Goal: Transaction & Acquisition: Purchase product/service

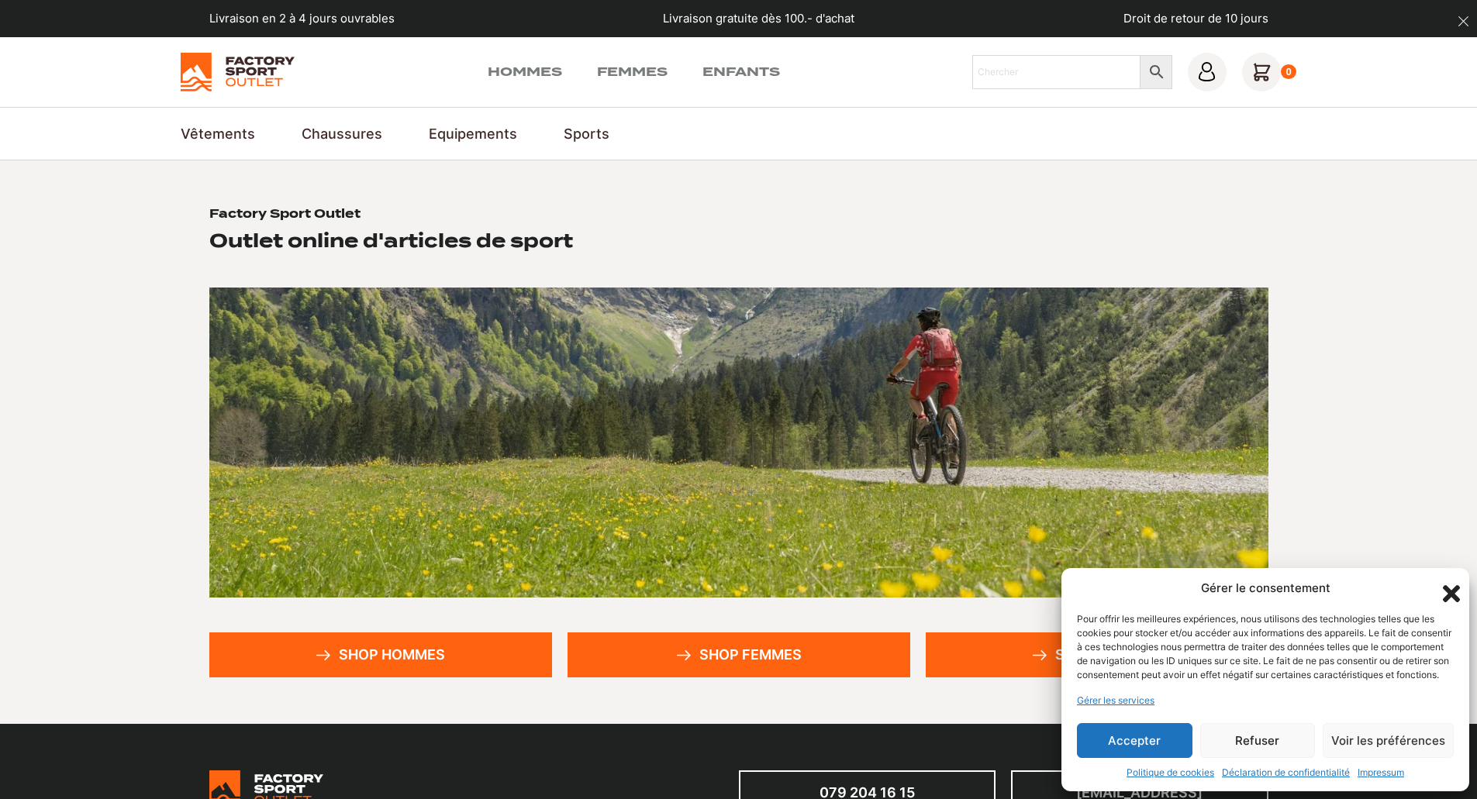
click at [1452, 581] on icon "Fermer la boîte de dialogue" at bounding box center [1451, 594] width 26 height 26
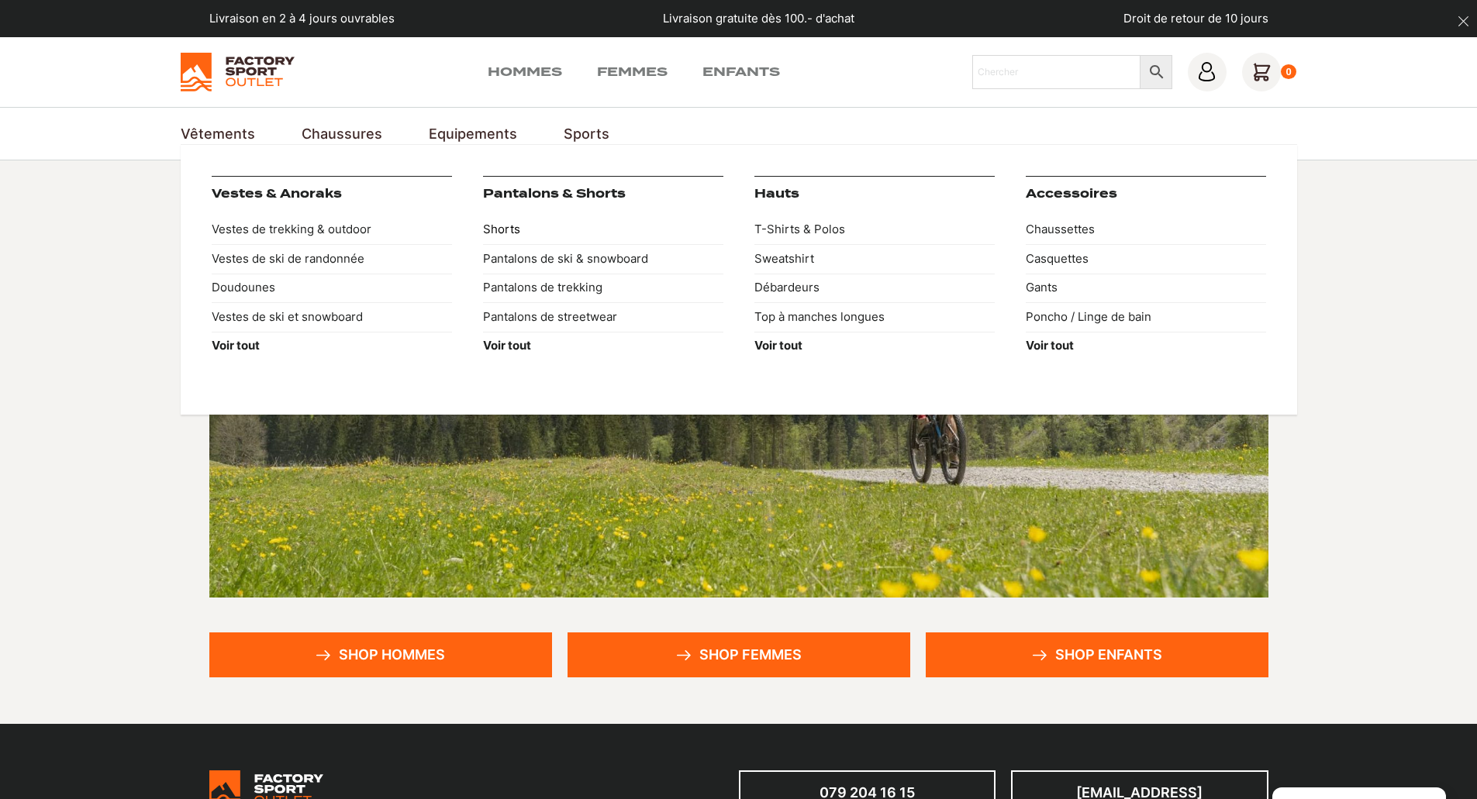
click at [509, 228] on link "Shorts" at bounding box center [603, 230] width 240 height 29
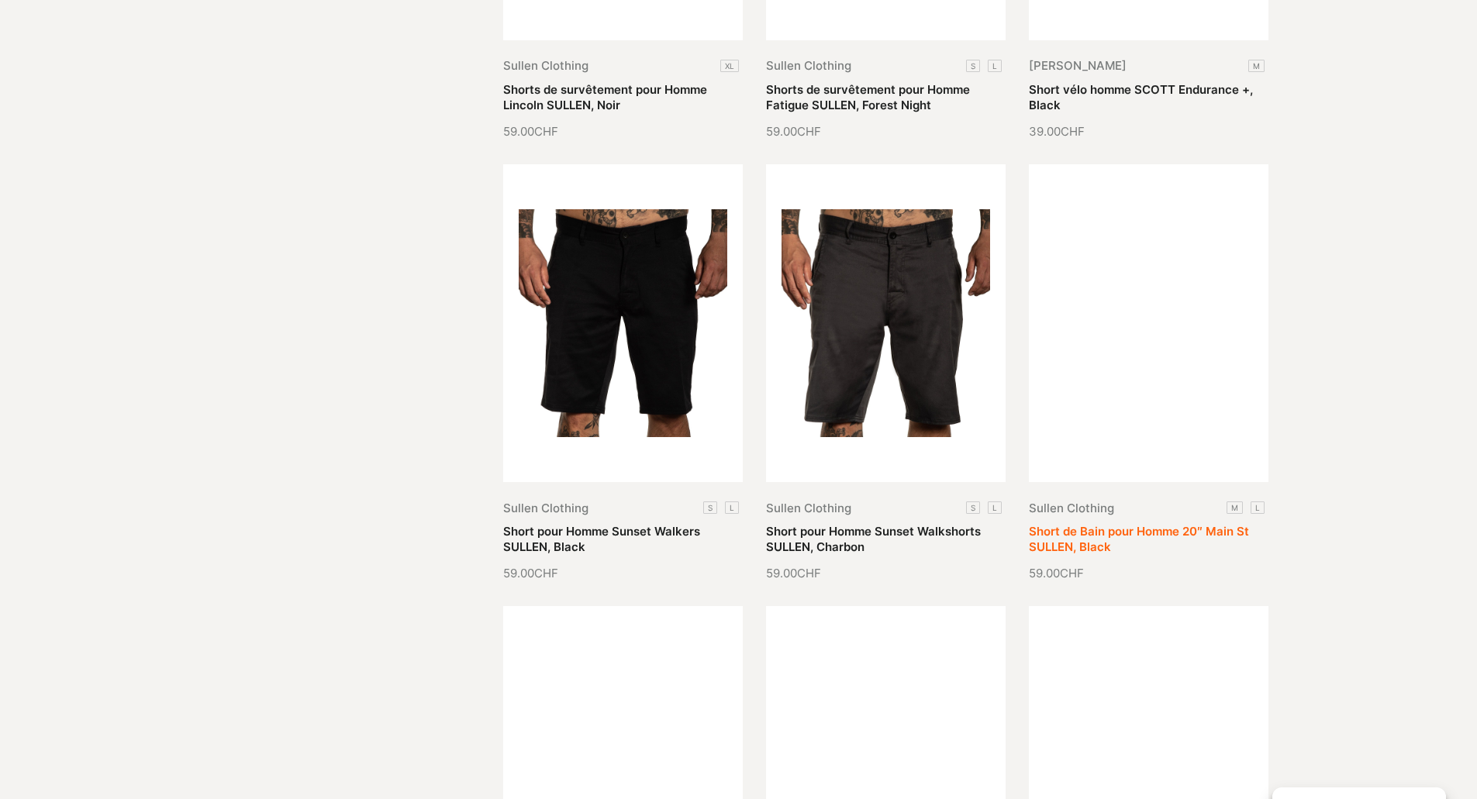
scroll to position [1628, 0]
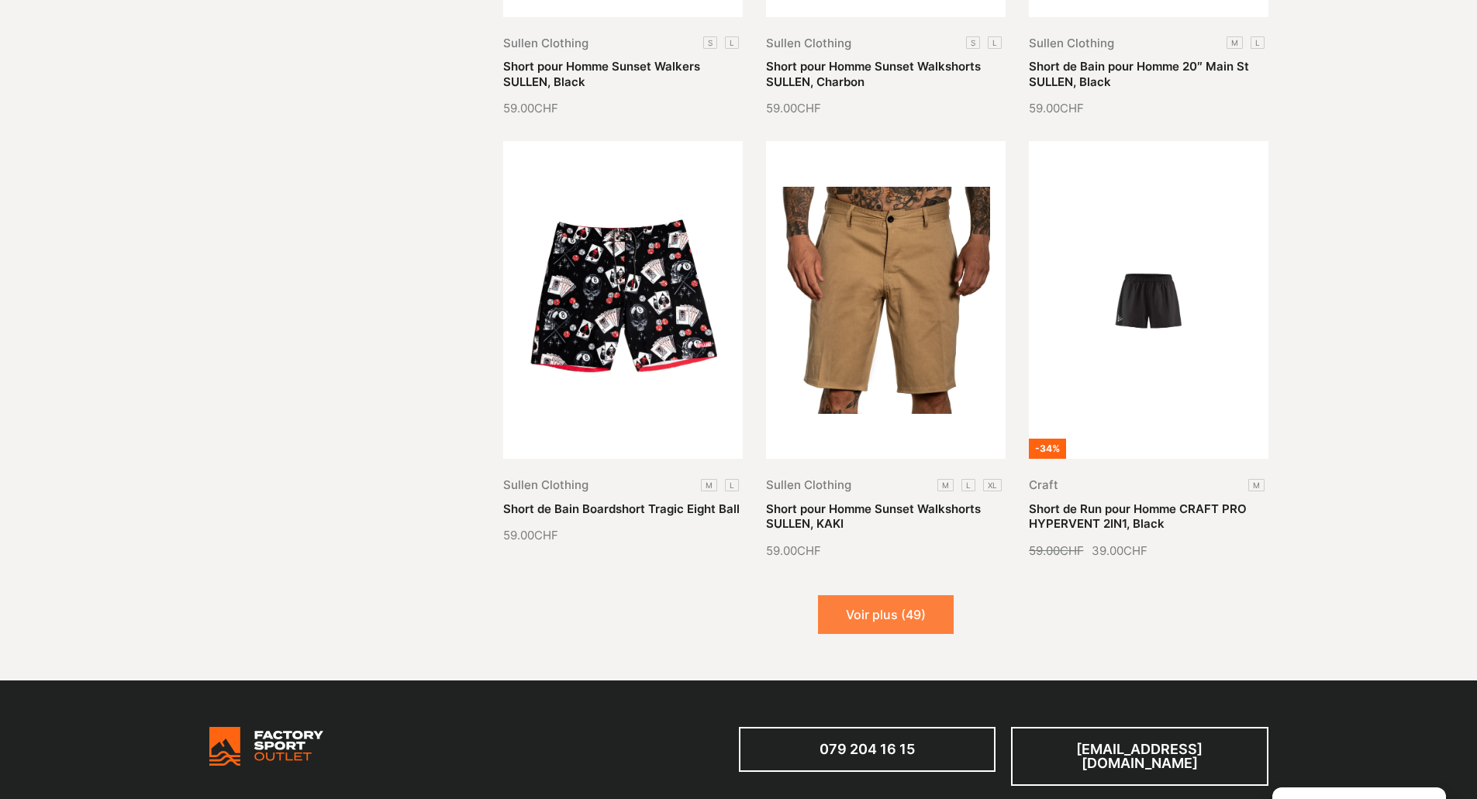
click at [897, 595] on button "Voir plus (49)" at bounding box center [886, 614] width 136 height 39
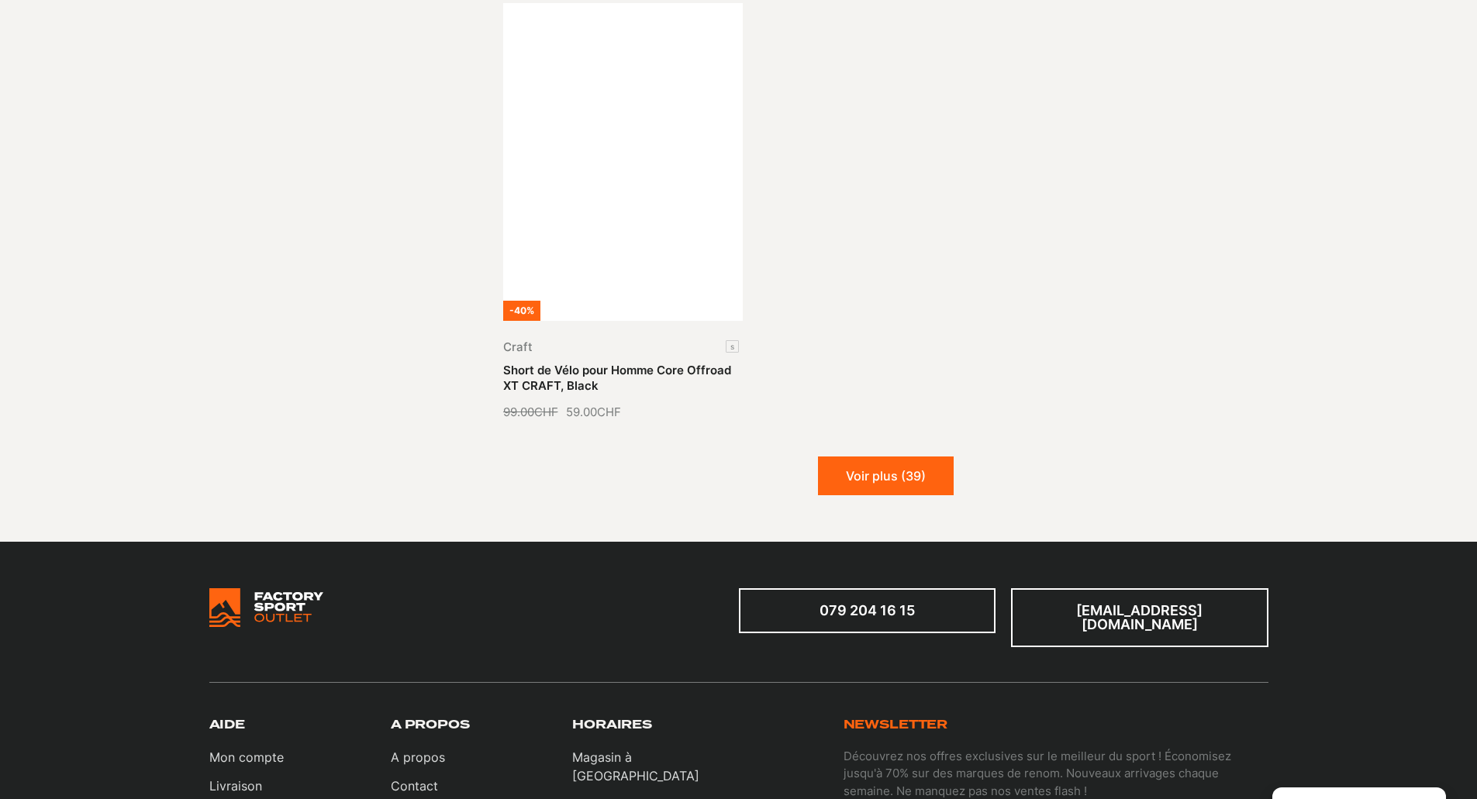
scroll to position [3644, 0]
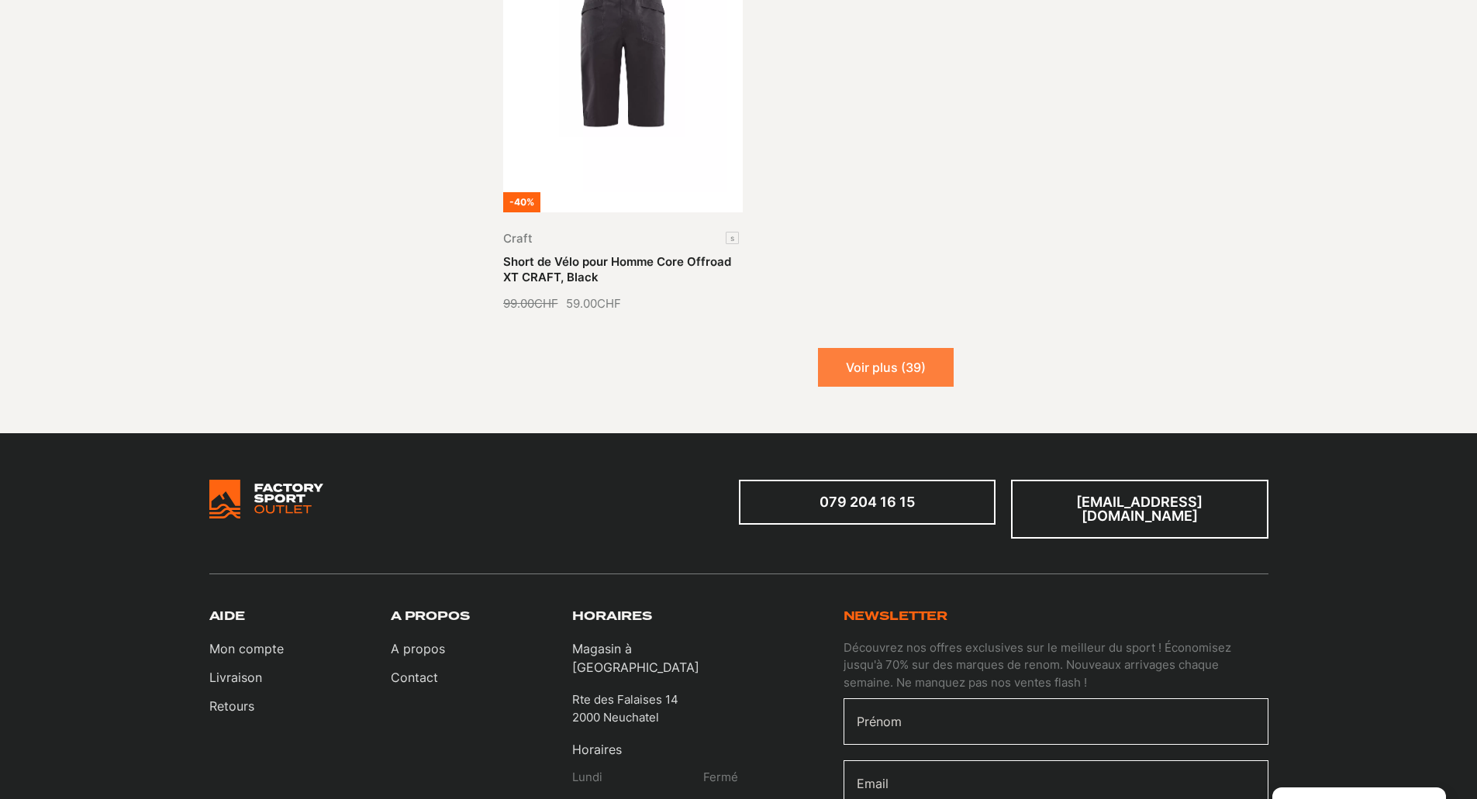
click at [890, 348] on button "Voir plus (39)" at bounding box center [886, 367] width 136 height 39
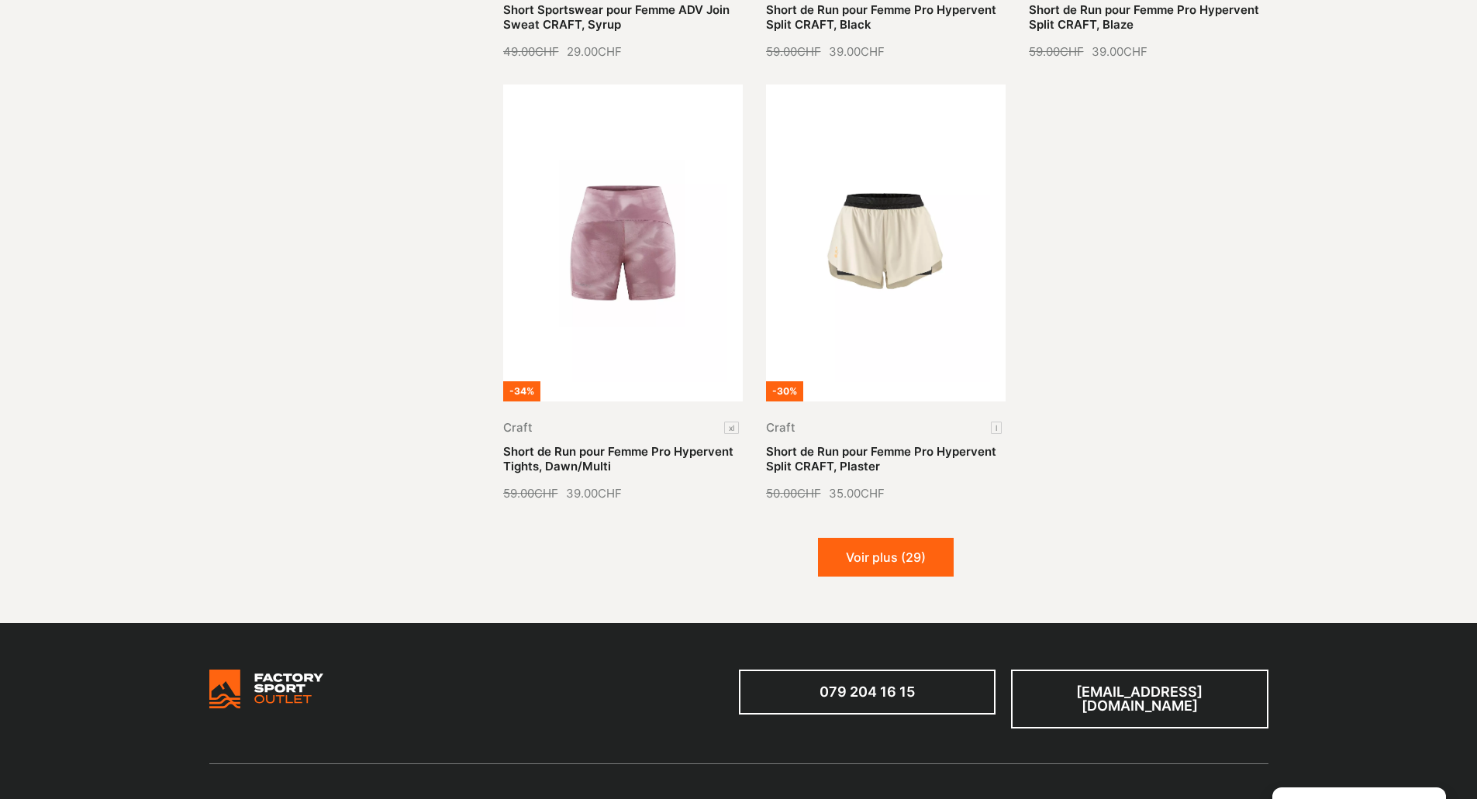
scroll to position [4807, 0]
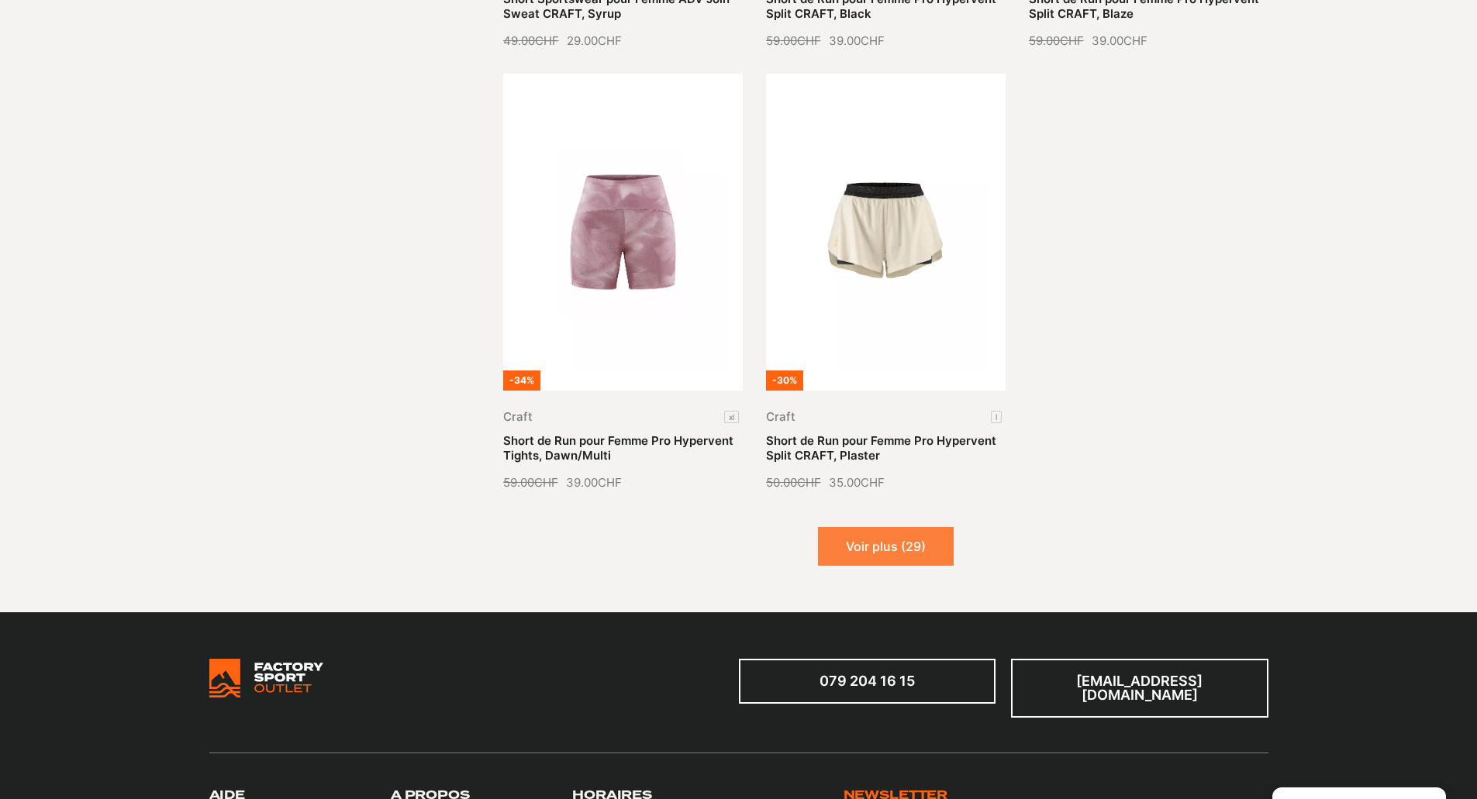
click at [902, 527] on button "Voir plus (29)" at bounding box center [886, 546] width 136 height 39
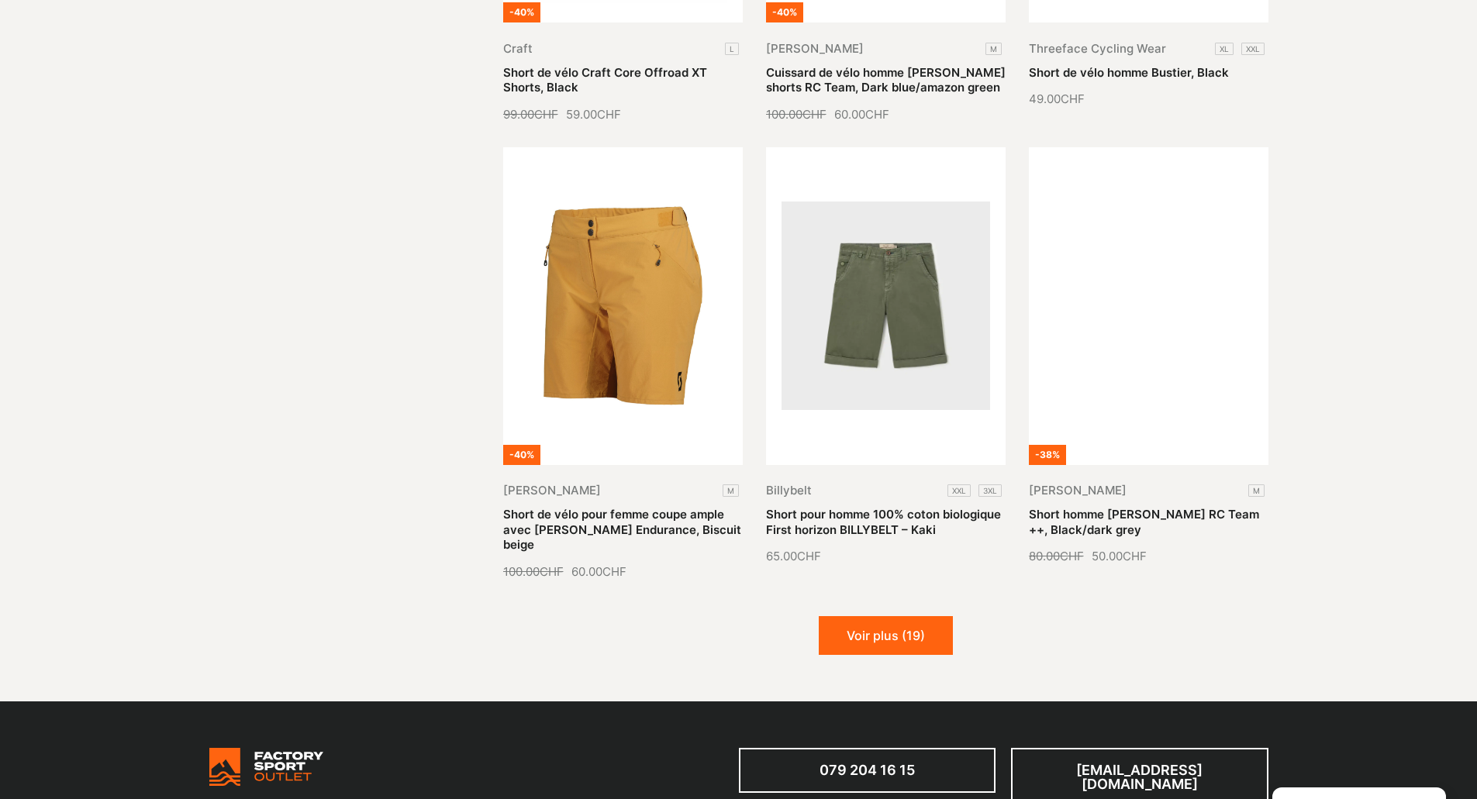
scroll to position [6435, 0]
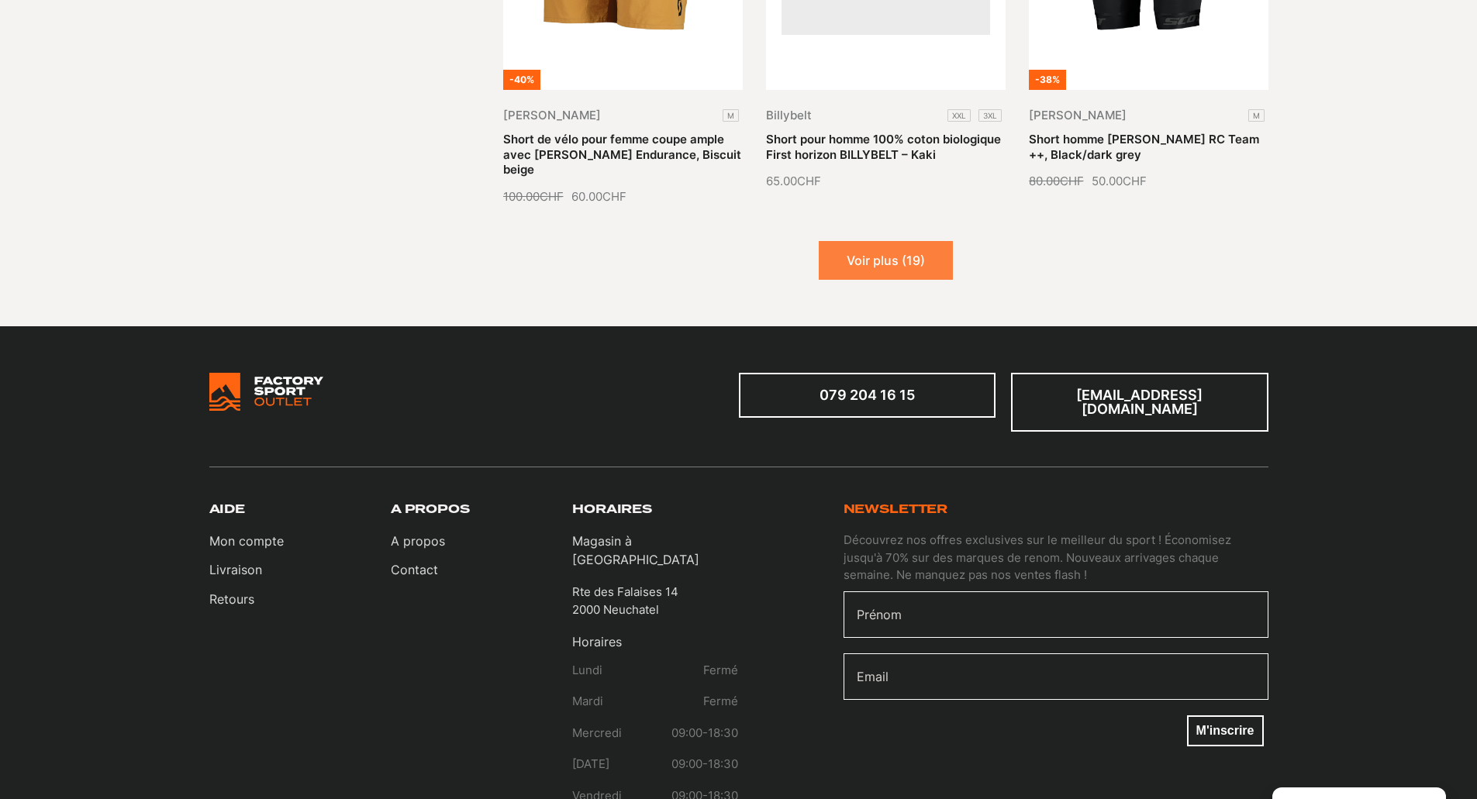
click at [879, 241] on button "Voir plus (19)" at bounding box center [886, 260] width 134 height 39
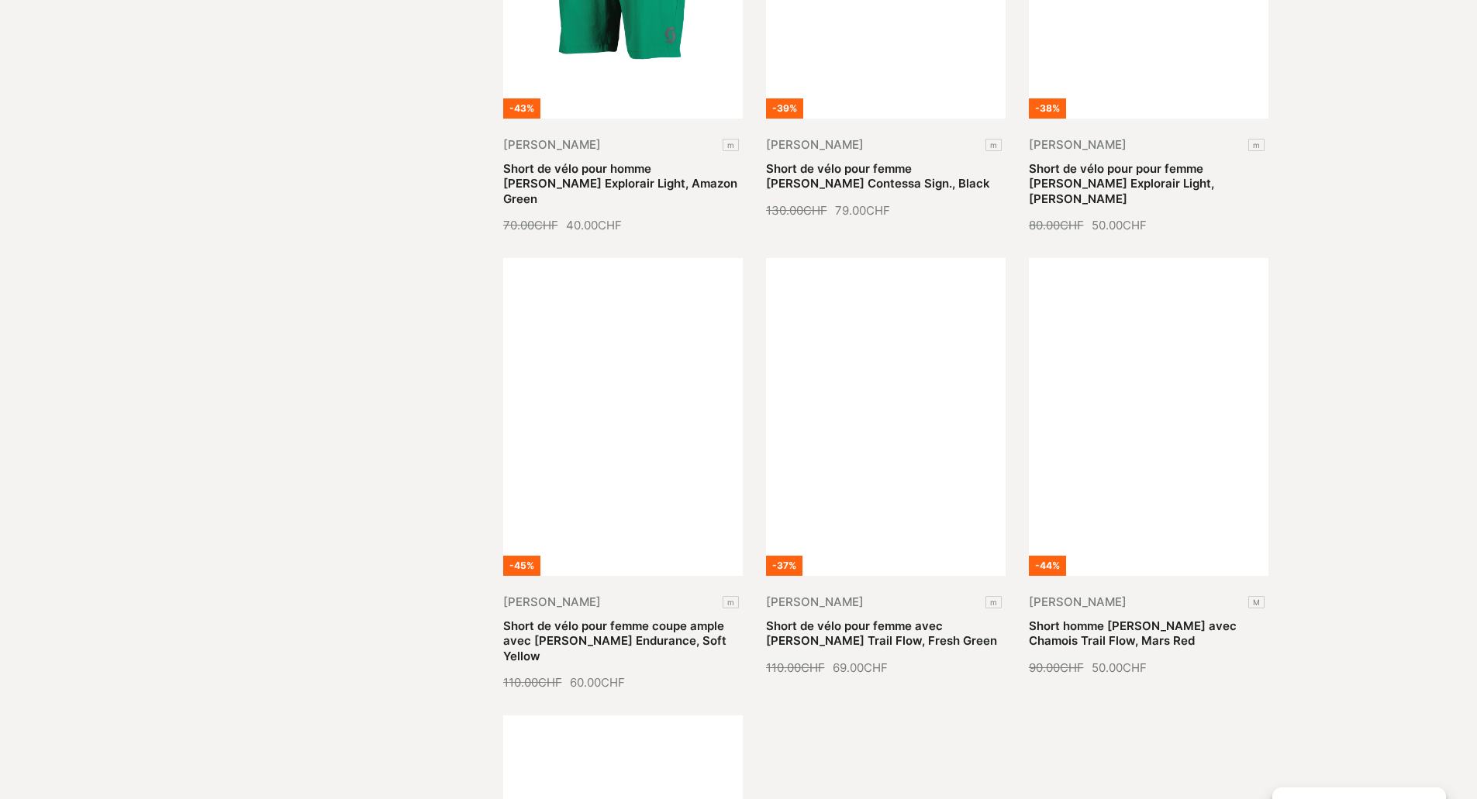
scroll to position [7598, 0]
